Goal: Task Accomplishment & Management: Manage account settings

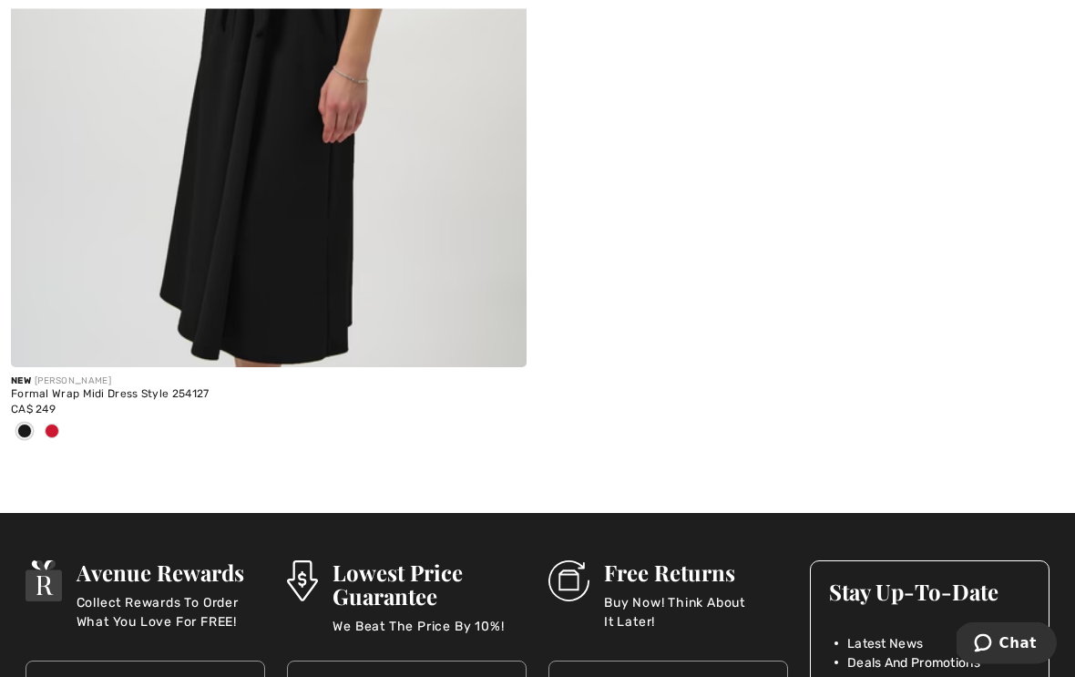
scroll to position [603, 0]
click at [762, 335] on div "New JOSEPH RIBKOFF Formal Wrap Midi Dress Style 254127 CA$ 249" at bounding box center [537, 31] width 1075 height 875
click at [57, 425] on span at bounding box center [52, 430] width 15 height 15
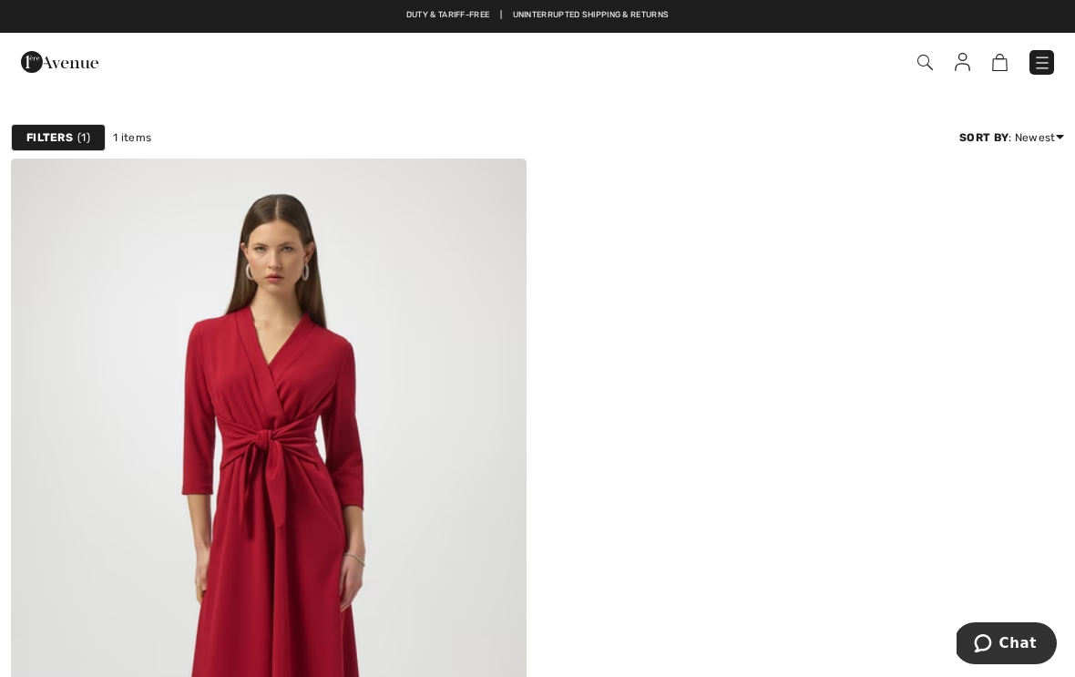
scroll to position [0, 0]
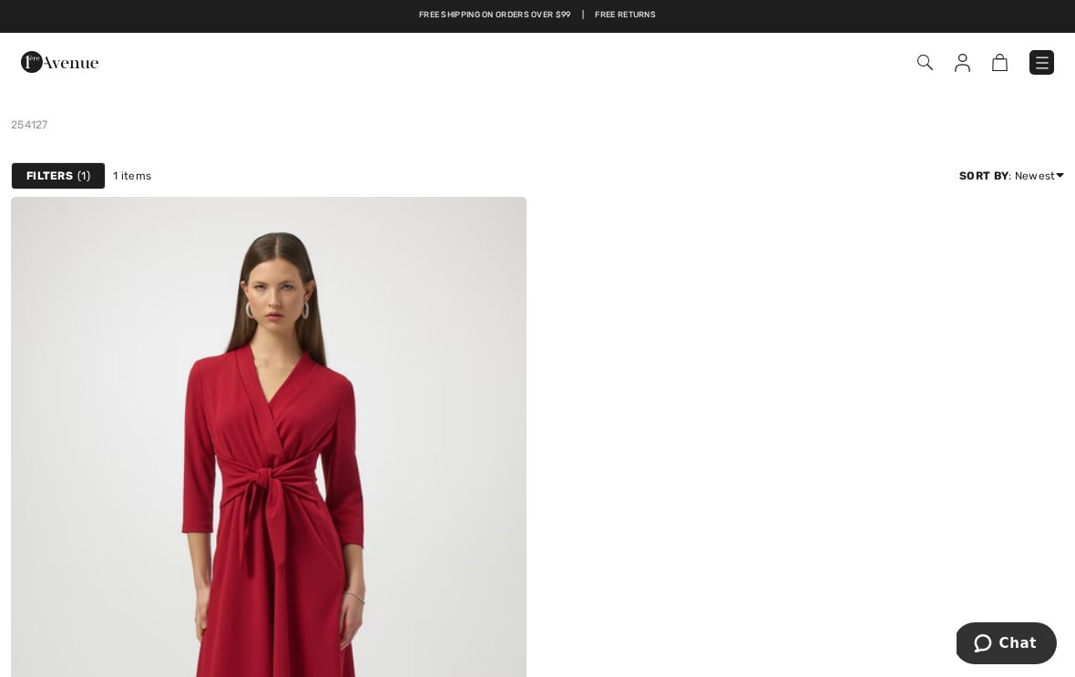
click at [959, 65] on img at bounding box center [961, 63] width 15 height 18
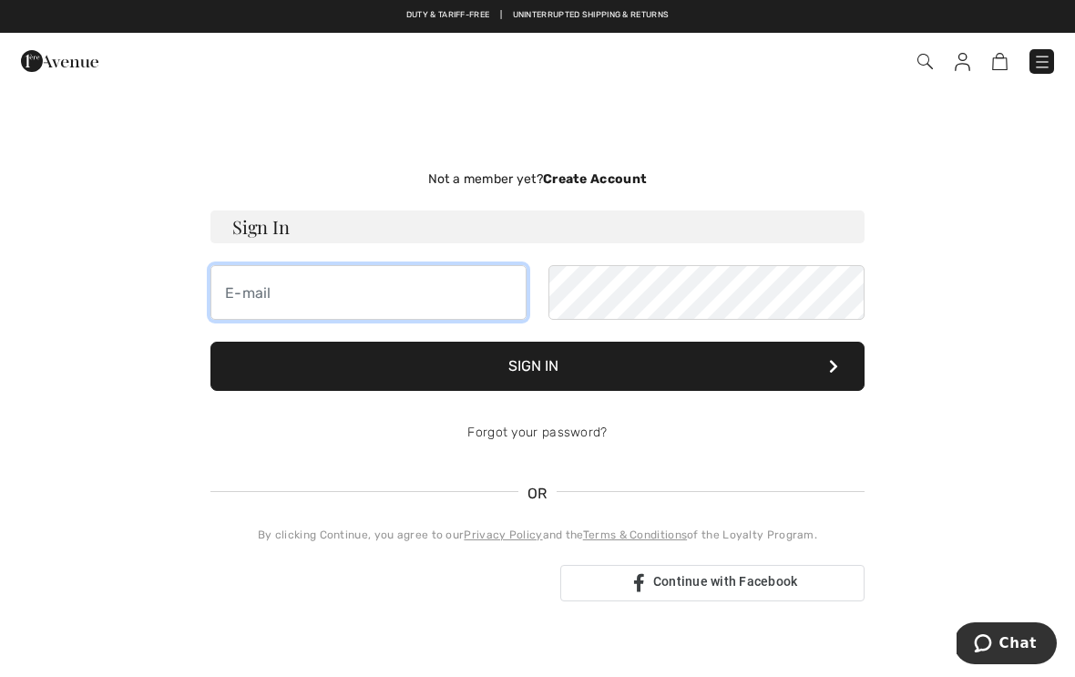
type input "anneholleyhime@hotmail.com"
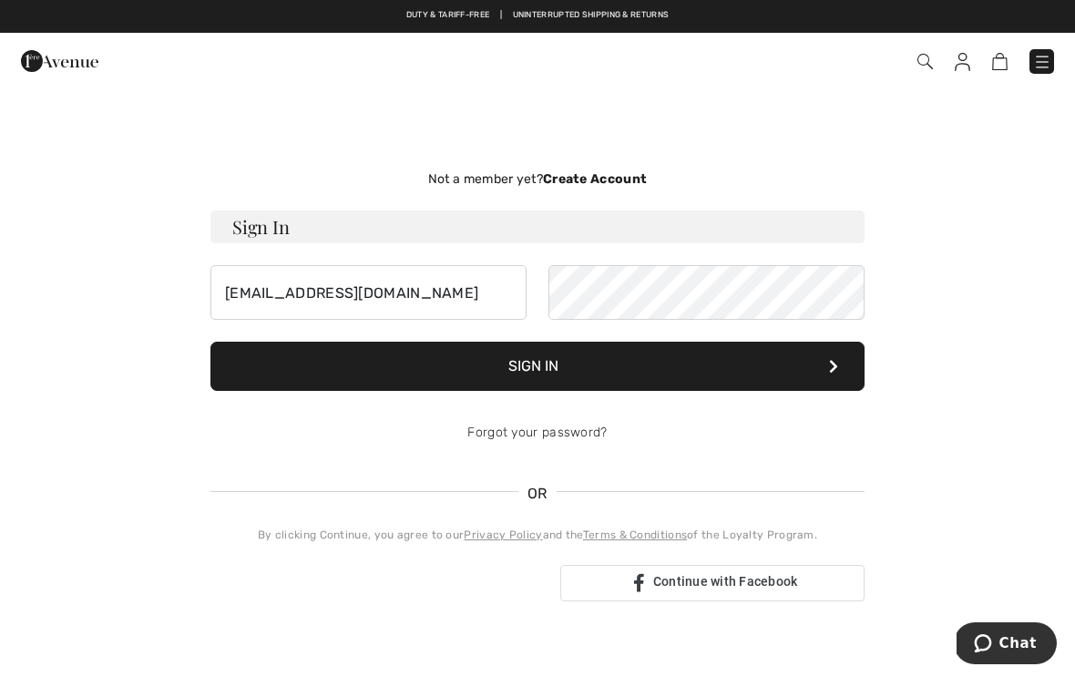
click at [537, 366] on button "Sign In" at bounding box center [537, 366] width 654 height 49
click at [643, 362] on button "Sign In" at bounding box center [537, 366] width 654 height 49
